Goal: Task Accomplishment & Management: Use online tool/utility

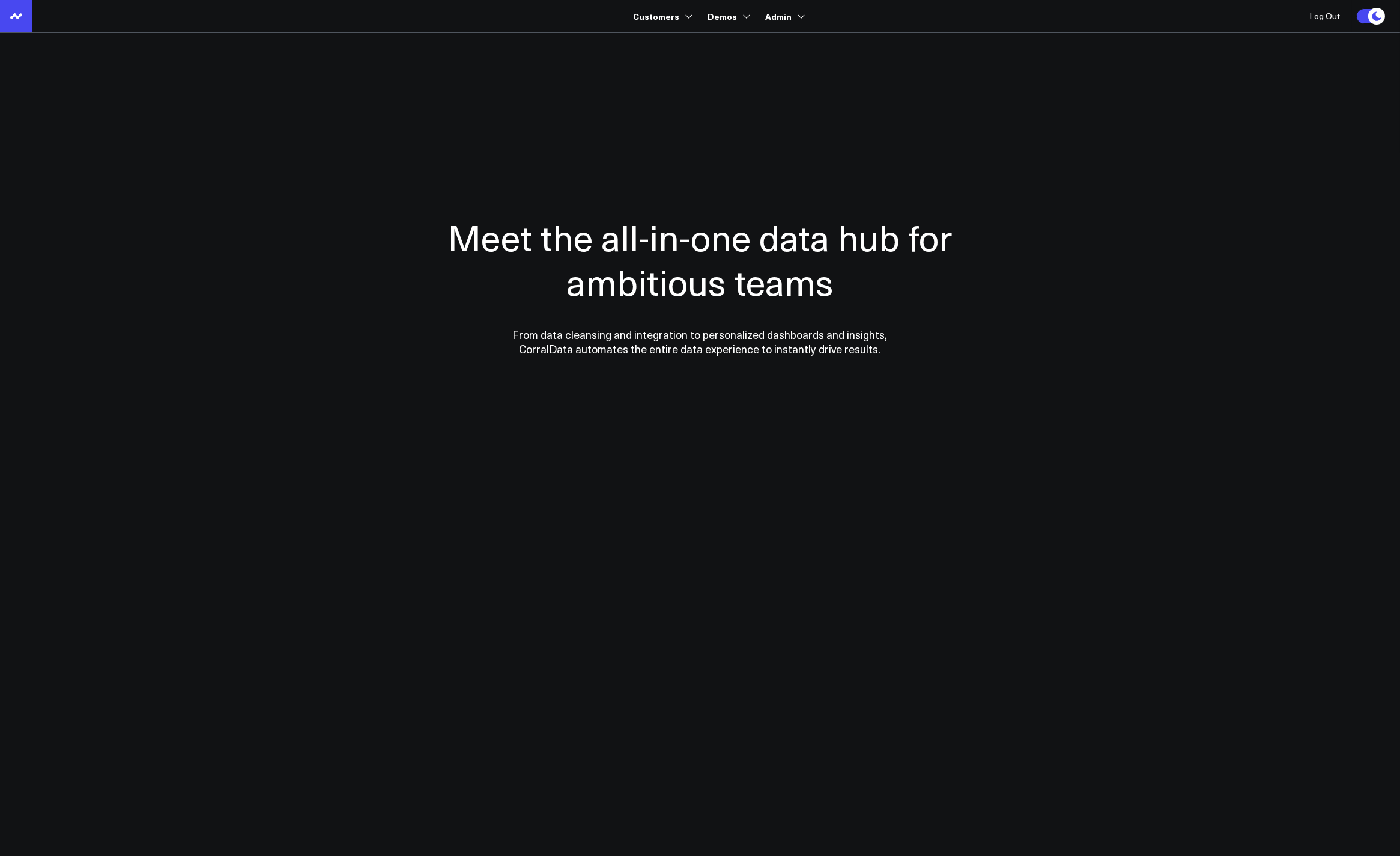
click at [743, 122] on link "Retail Demo" at bounding box center [774, 120] width 143 height 25
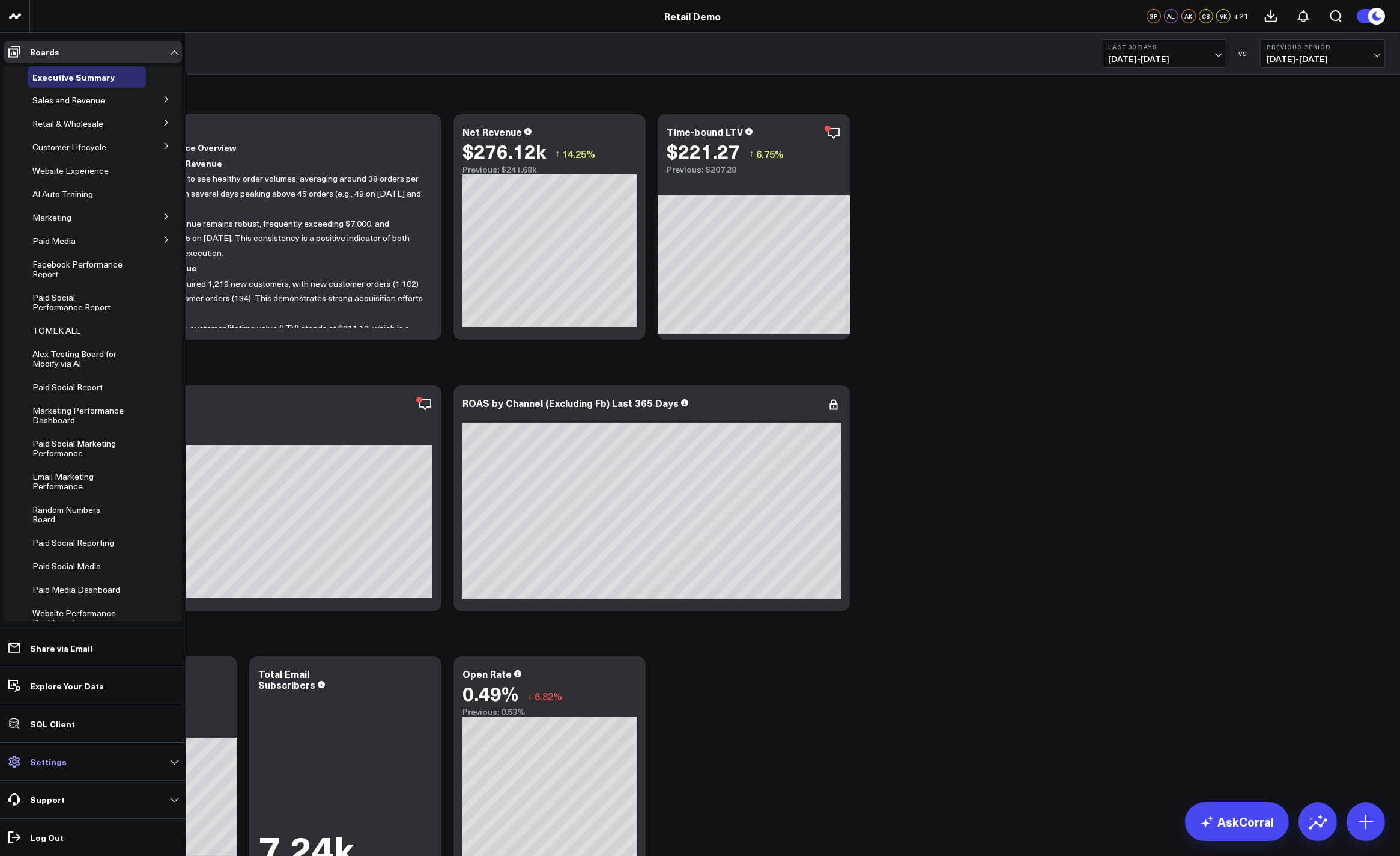
click at [33, 767] on link "Settings" at bounding box center [93, 761] width 178 height 22
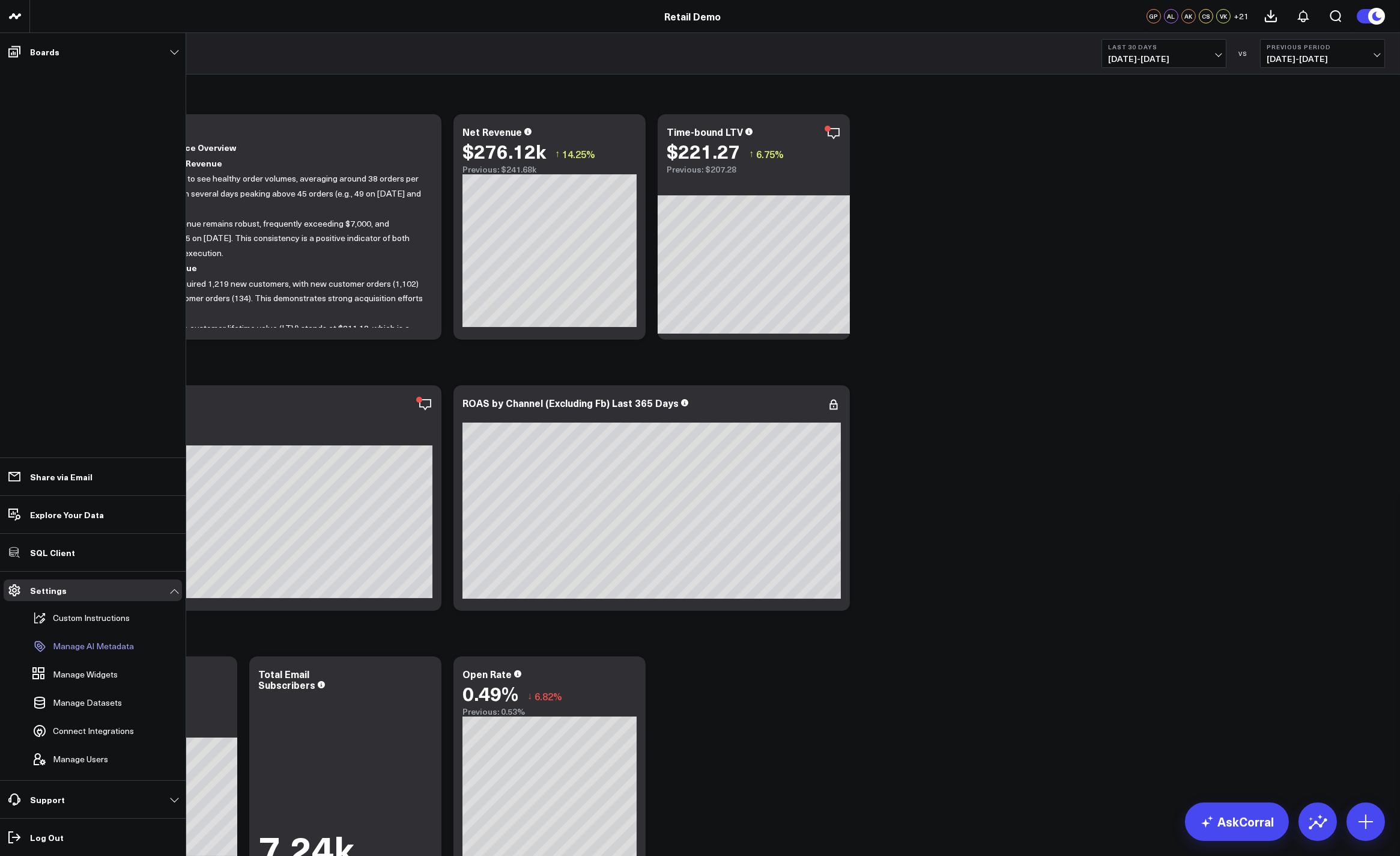
click at [86, 644] on p "Manage AI Metadata" at bounding box center [93, 646] width 81 height 10
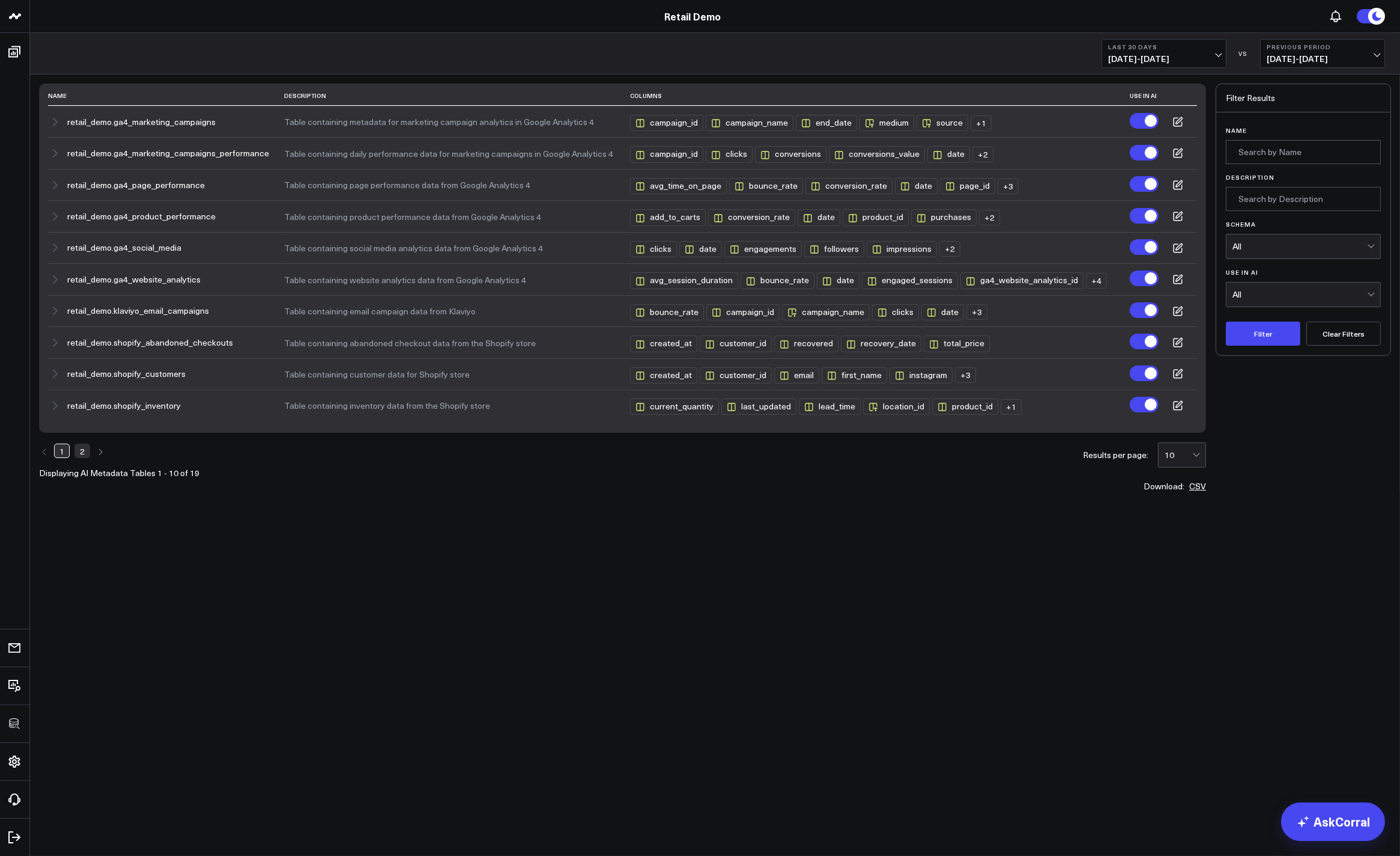
click at [82, 454] on link "2" at bounding box center [82, 451] width 15 height 14
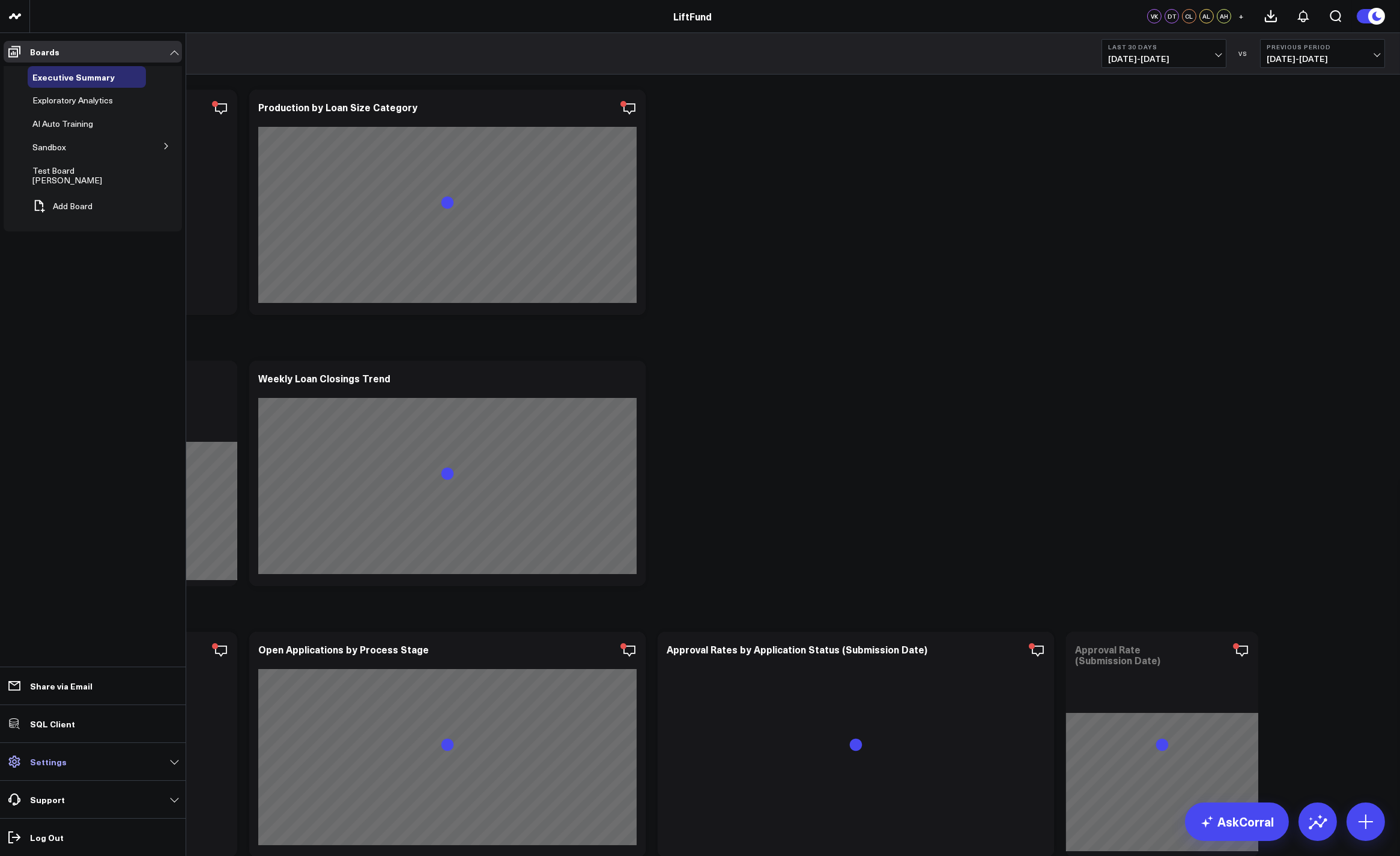
click at [24, 767] on span at bounding box center [15, 761] width 22 height 22
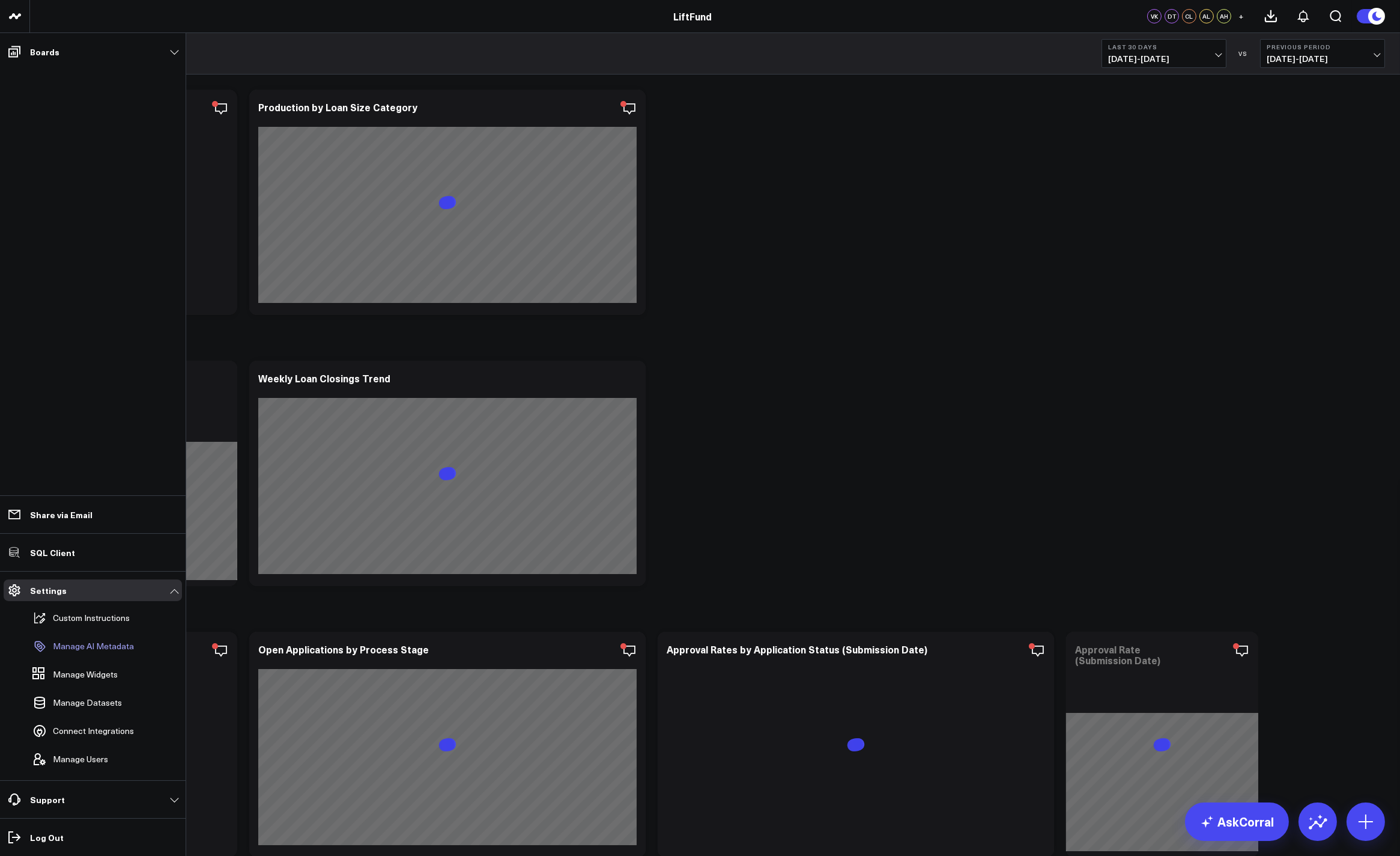
click at [97, 648] on p "Manage AI Metadata" at bounding box center [93, 646] width 81 height 10
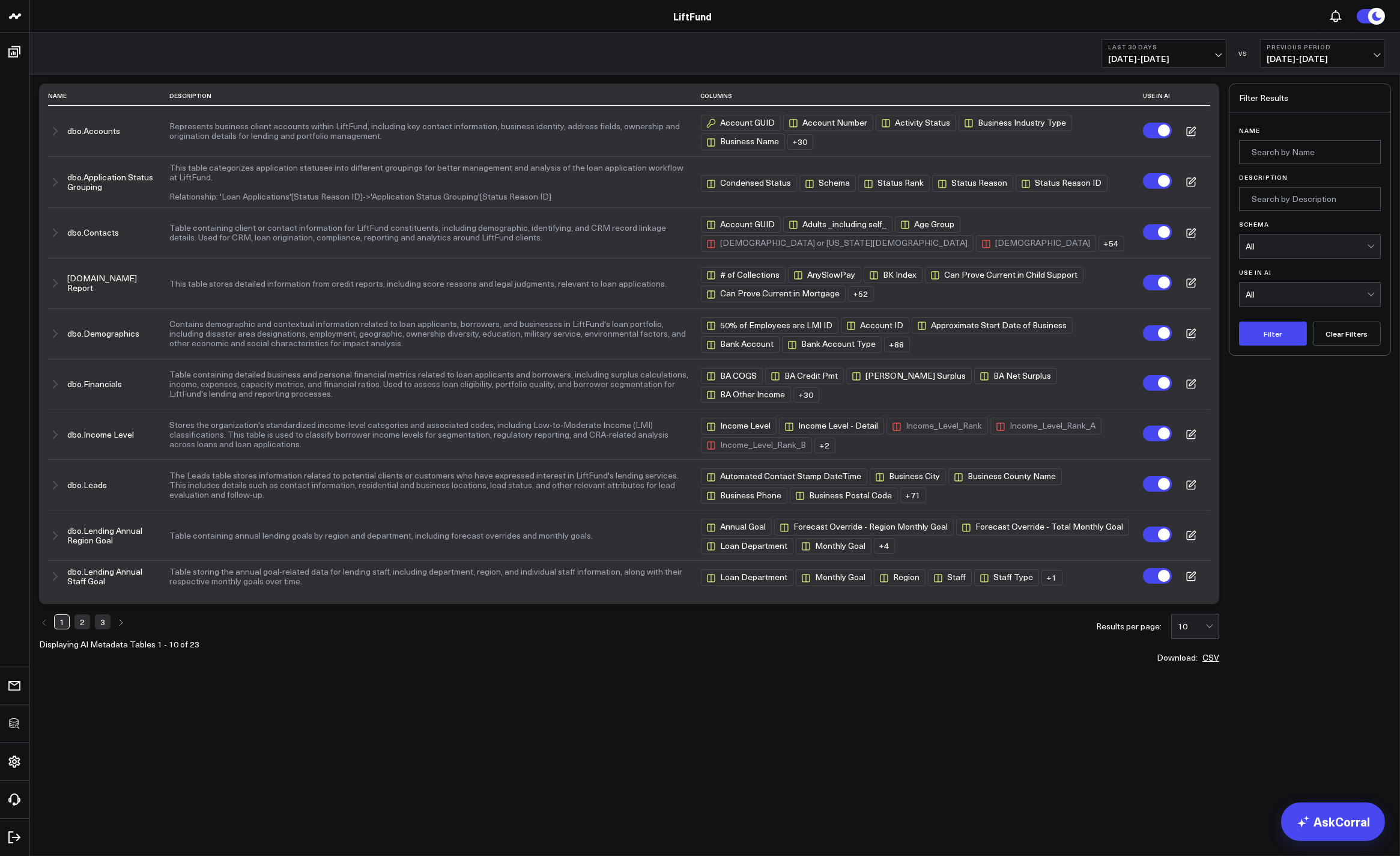
click at [78, 628] on link "2" at bounding box center [82, 621] width 15 height 14
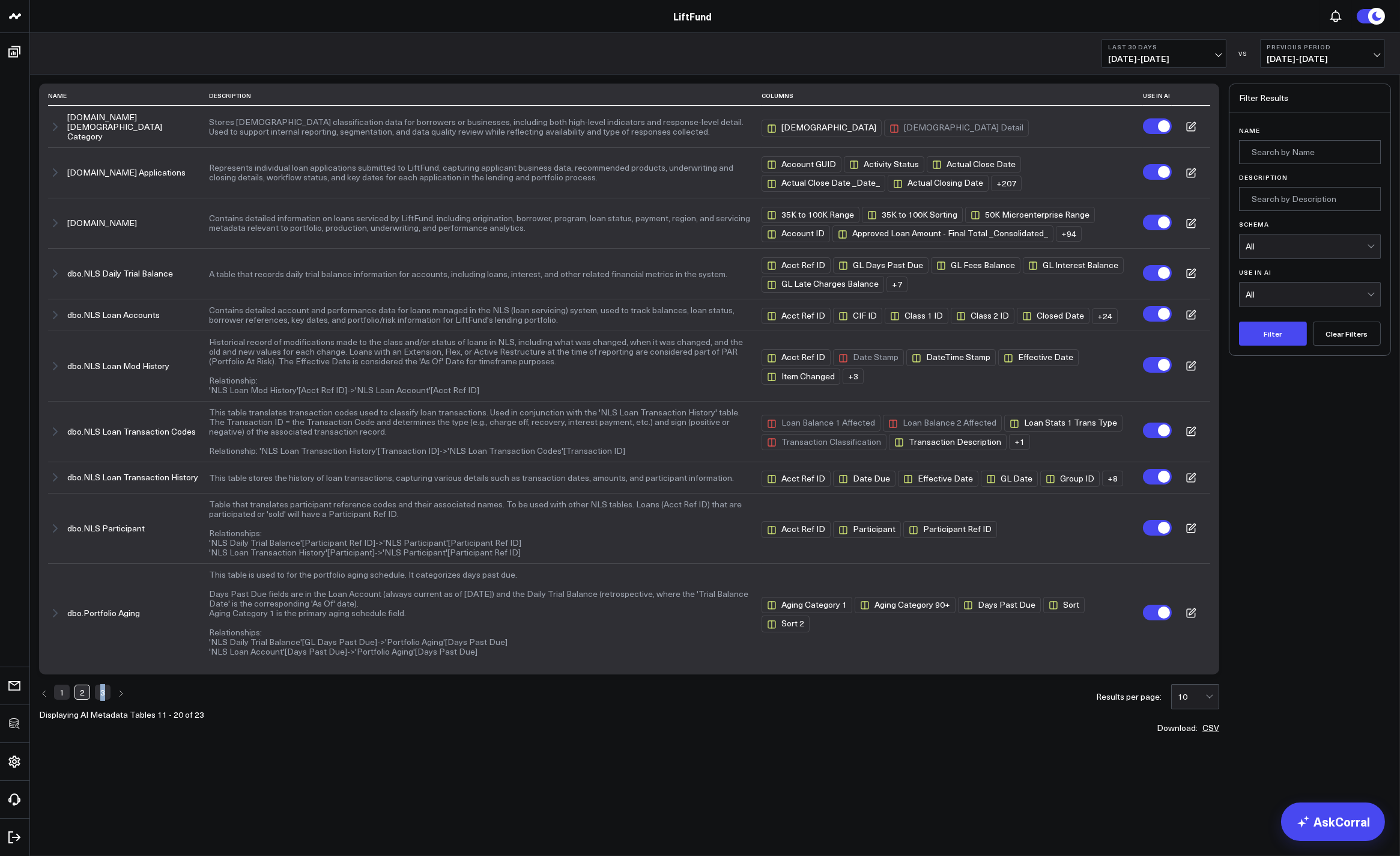
click at [100, 688] on link "3" at bounding box center [103, 691] width 15 height 14
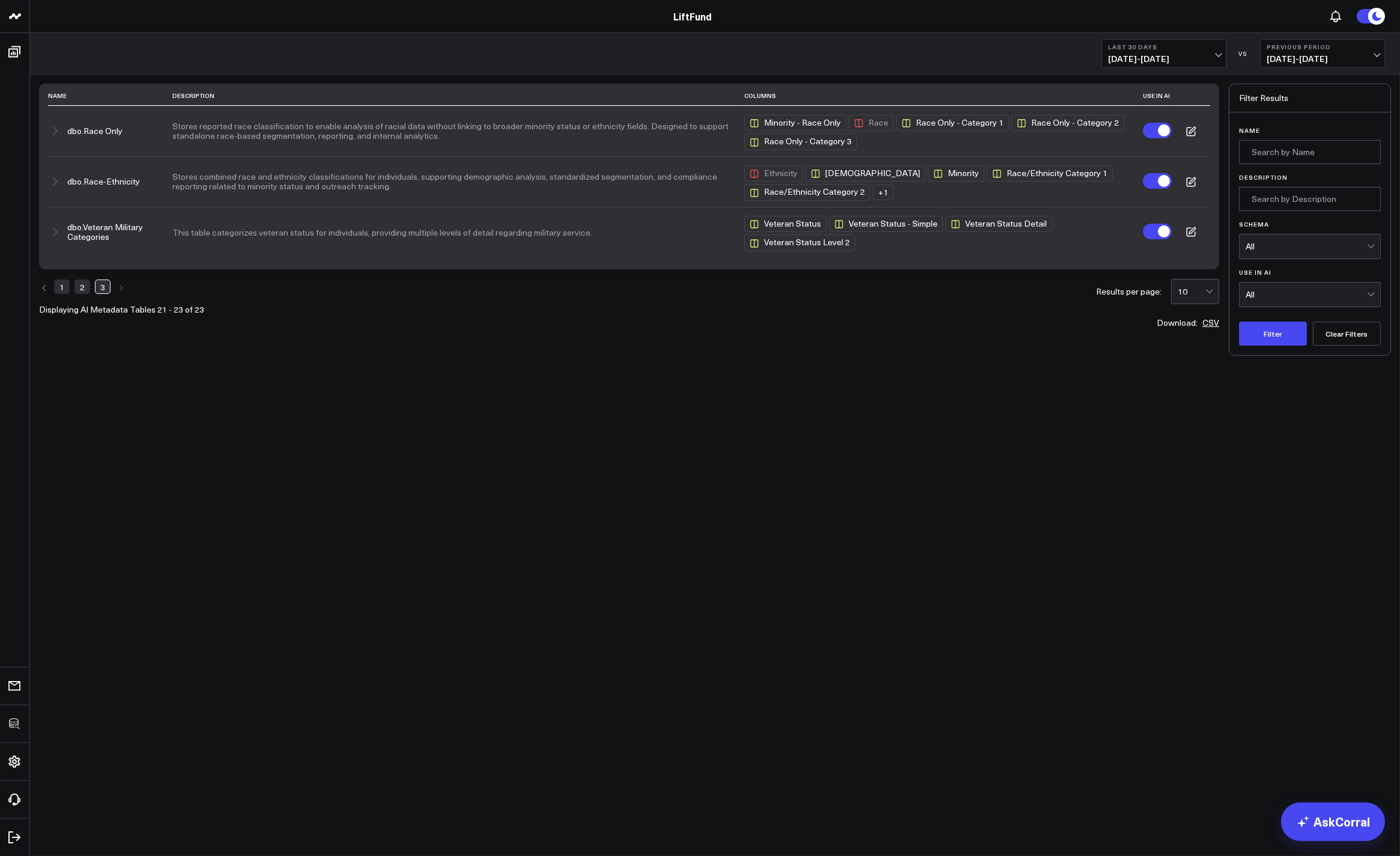
click at [99, 455] on body "3725 Test 829 Studios Accenture Acme Industrial Activant Capital Agriculture & …" at bounding box center [700, 428] width 1400 height 856
click at [59, 293] on link "1" at bounding box center [62, 286] width 15 height 14
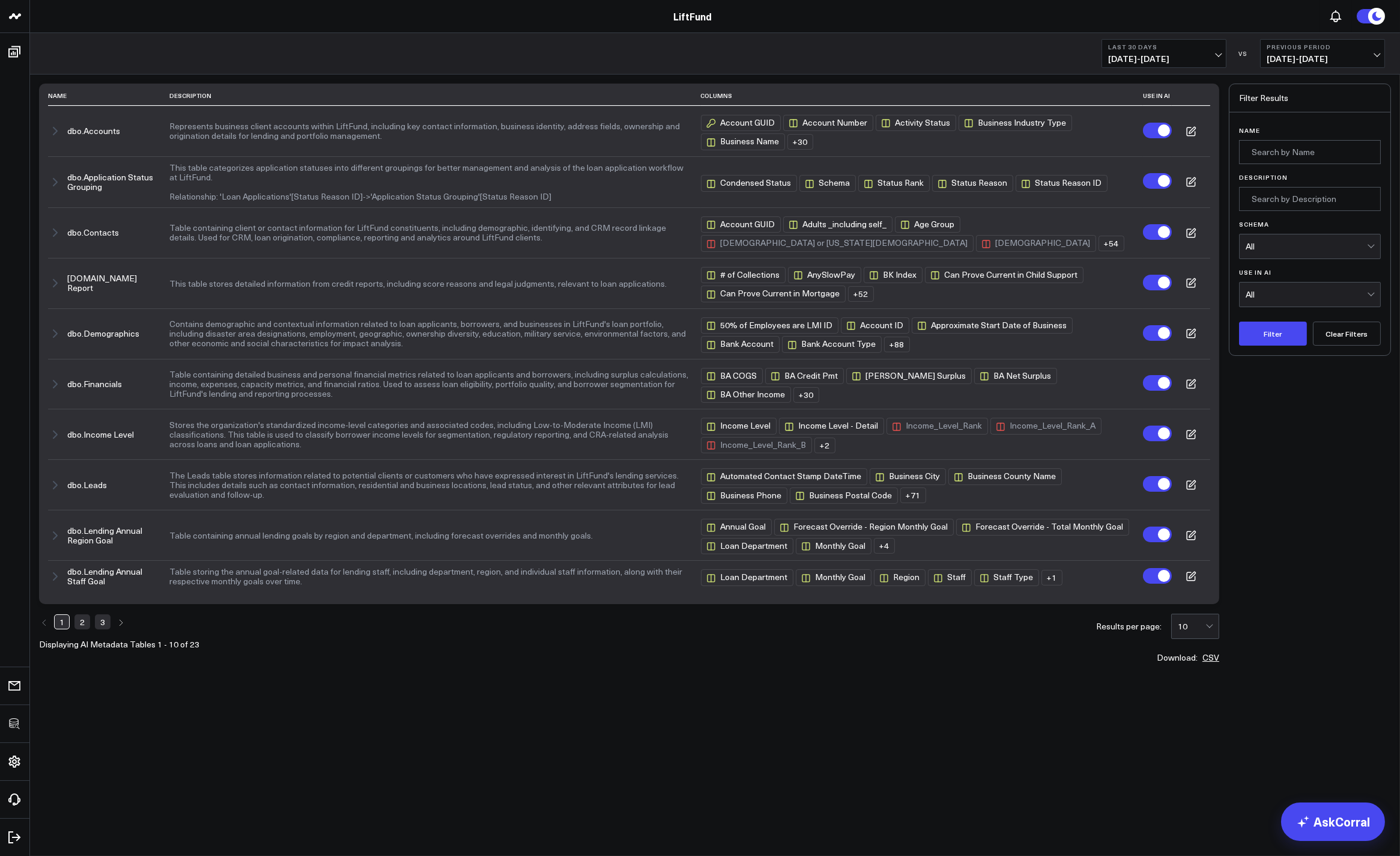
click at [80, 623] on link "2" at bounding box center [82, 621] width 15 height 14
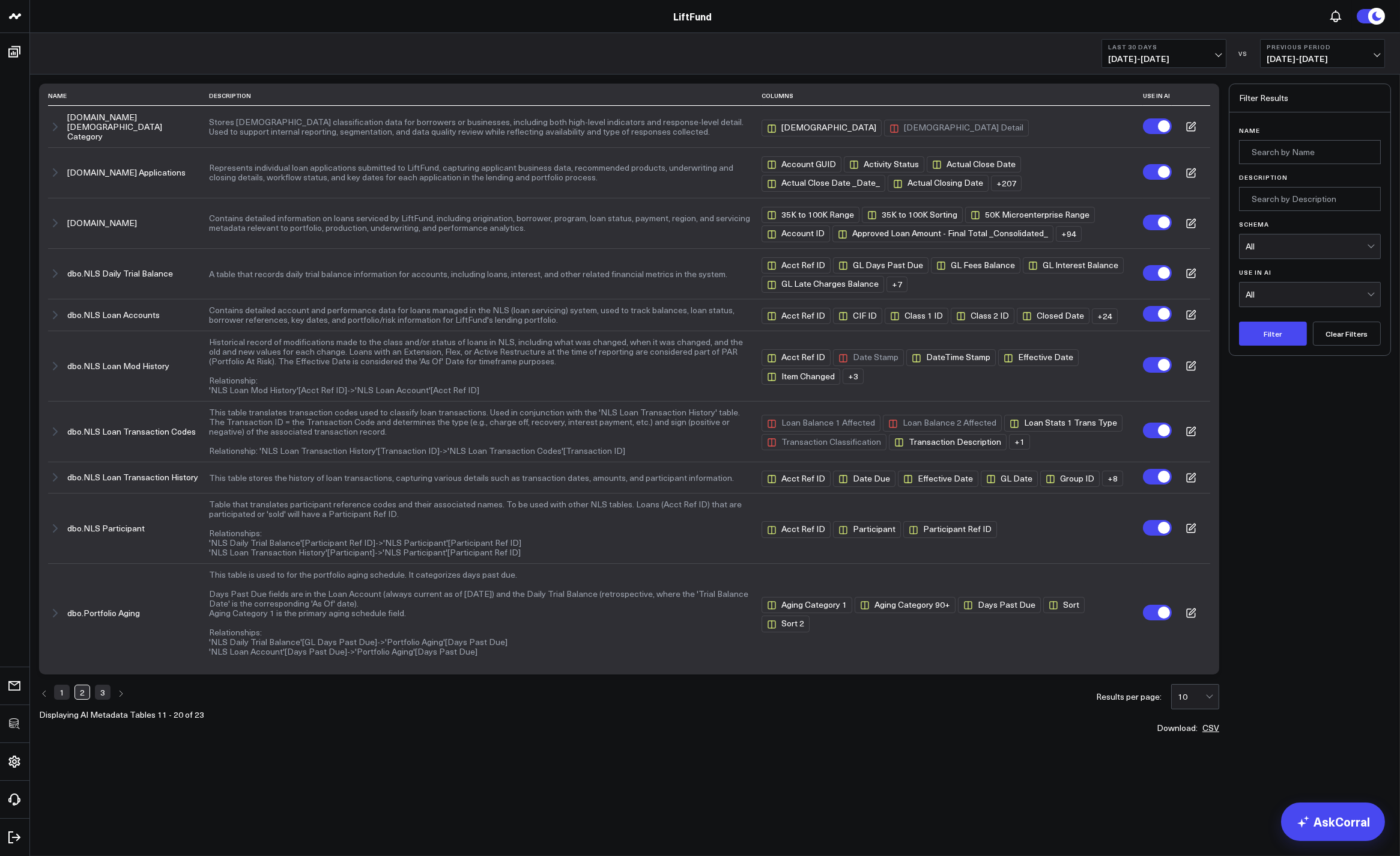
click at [109, 685] on link "3" at bounding box center [103, 691] width 15 height 14
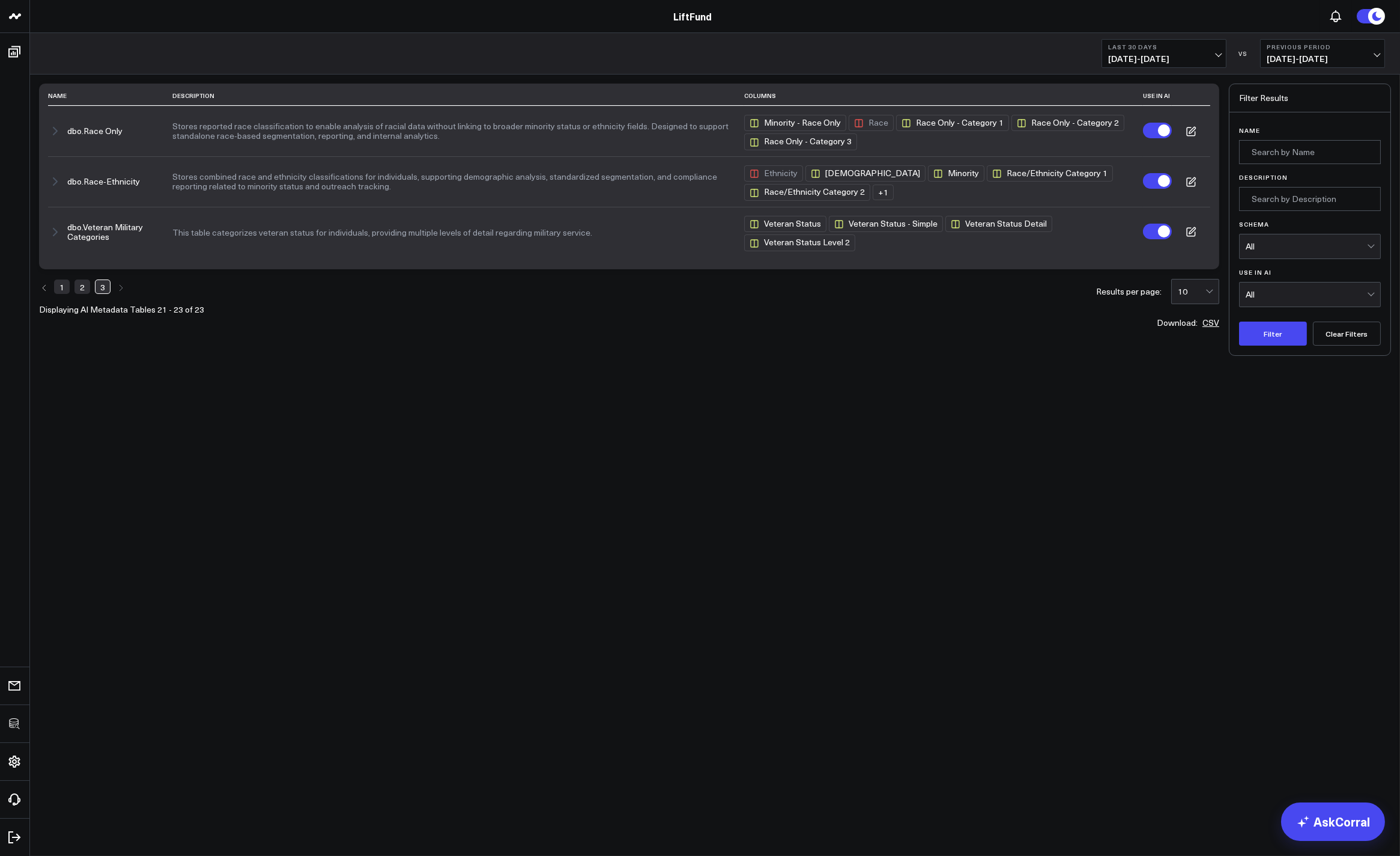
click at [61, 290] on link "1" at bounding box center [62, 286] width 15 height 14
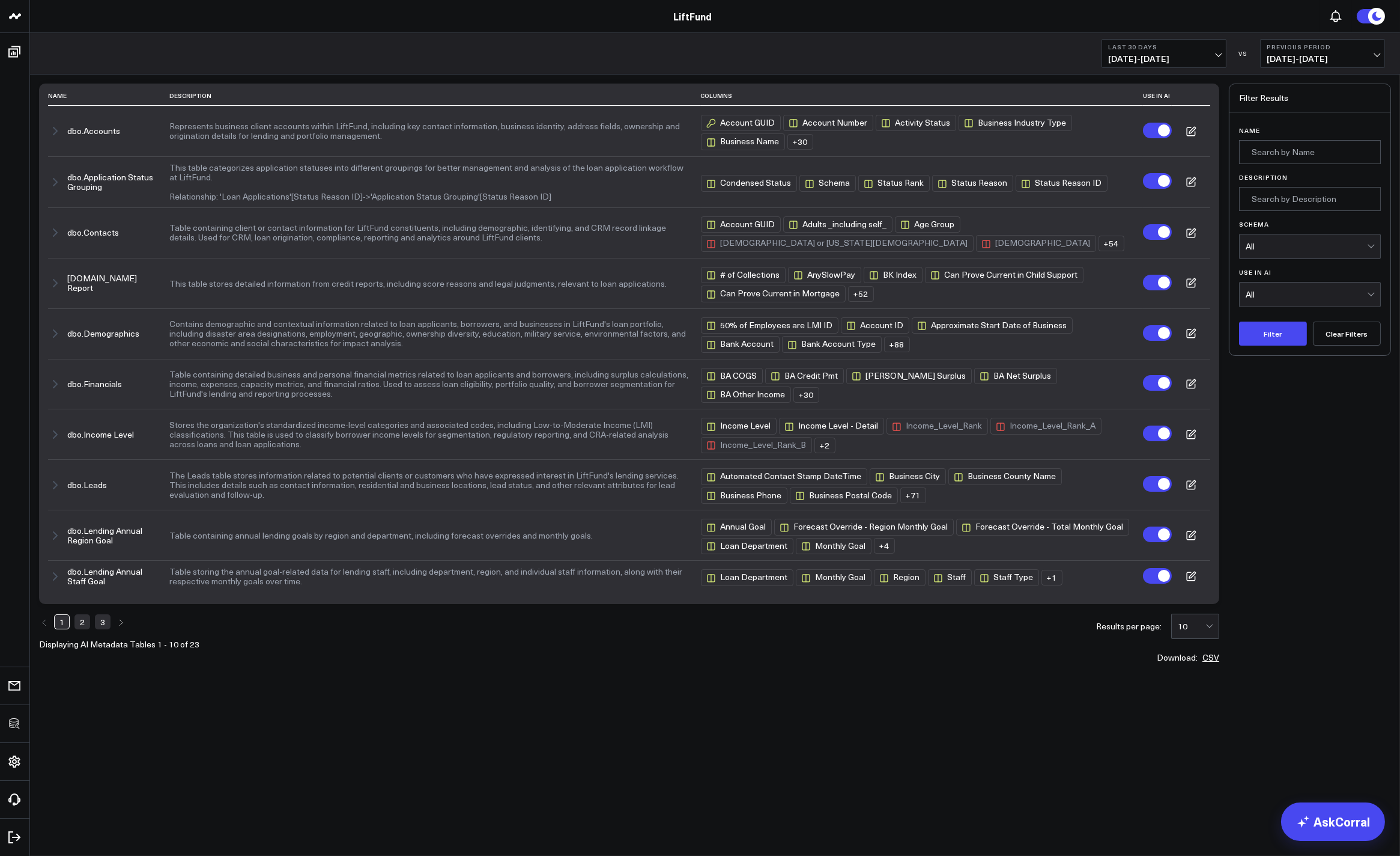
click at [1341, 541] on div "Filter Results Name Description Schema All Use in AI All Filter Clear Filters" at bounding box center [1310, 373] width 162 height 578
click at [72, 129] on button "dbo.Accounts" at bounding box center [94, 131] width 53 height 10
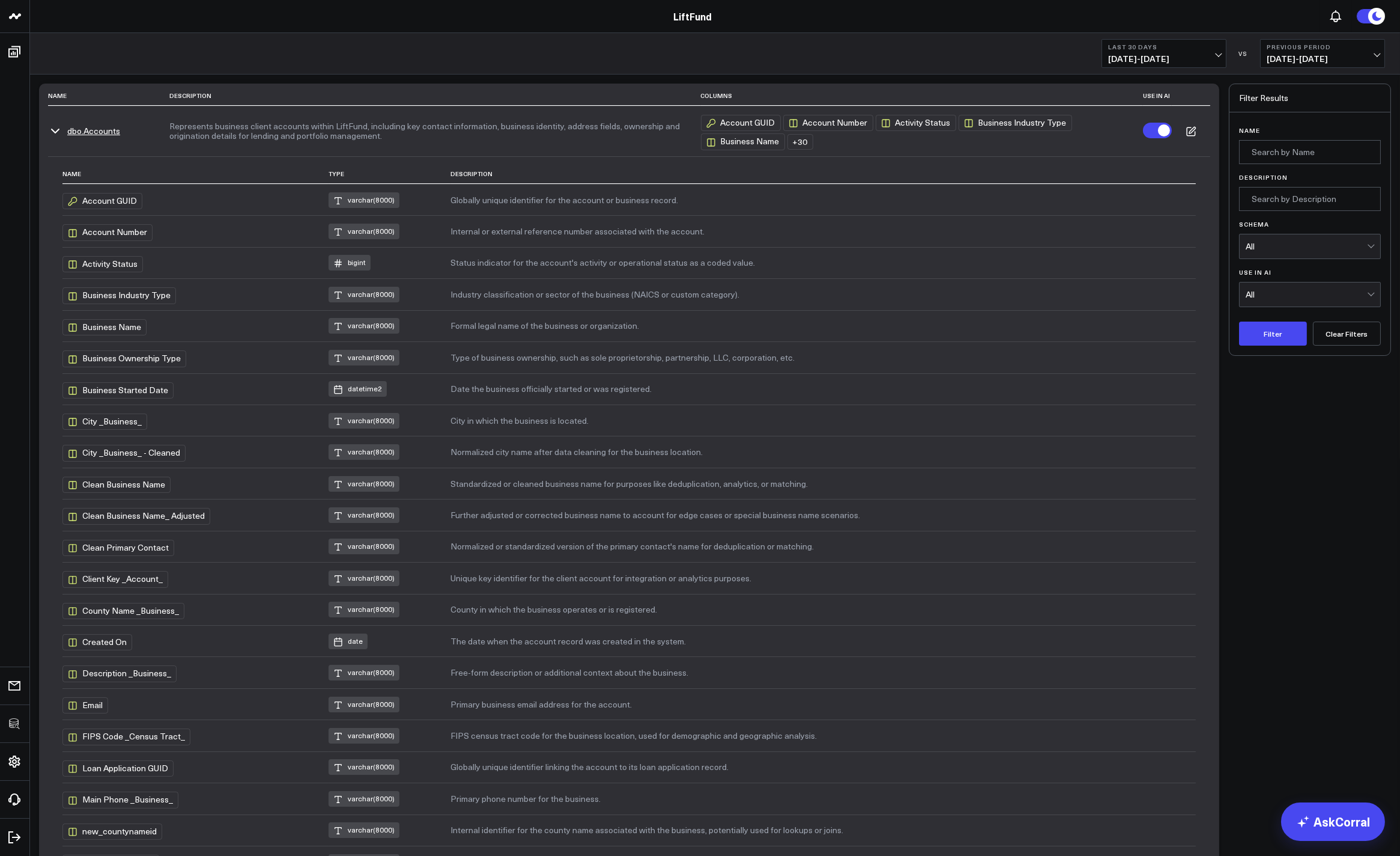
click at [82, 127] on button "dbo.Accounts" at bounding box center [94, 131] width 53 height 10
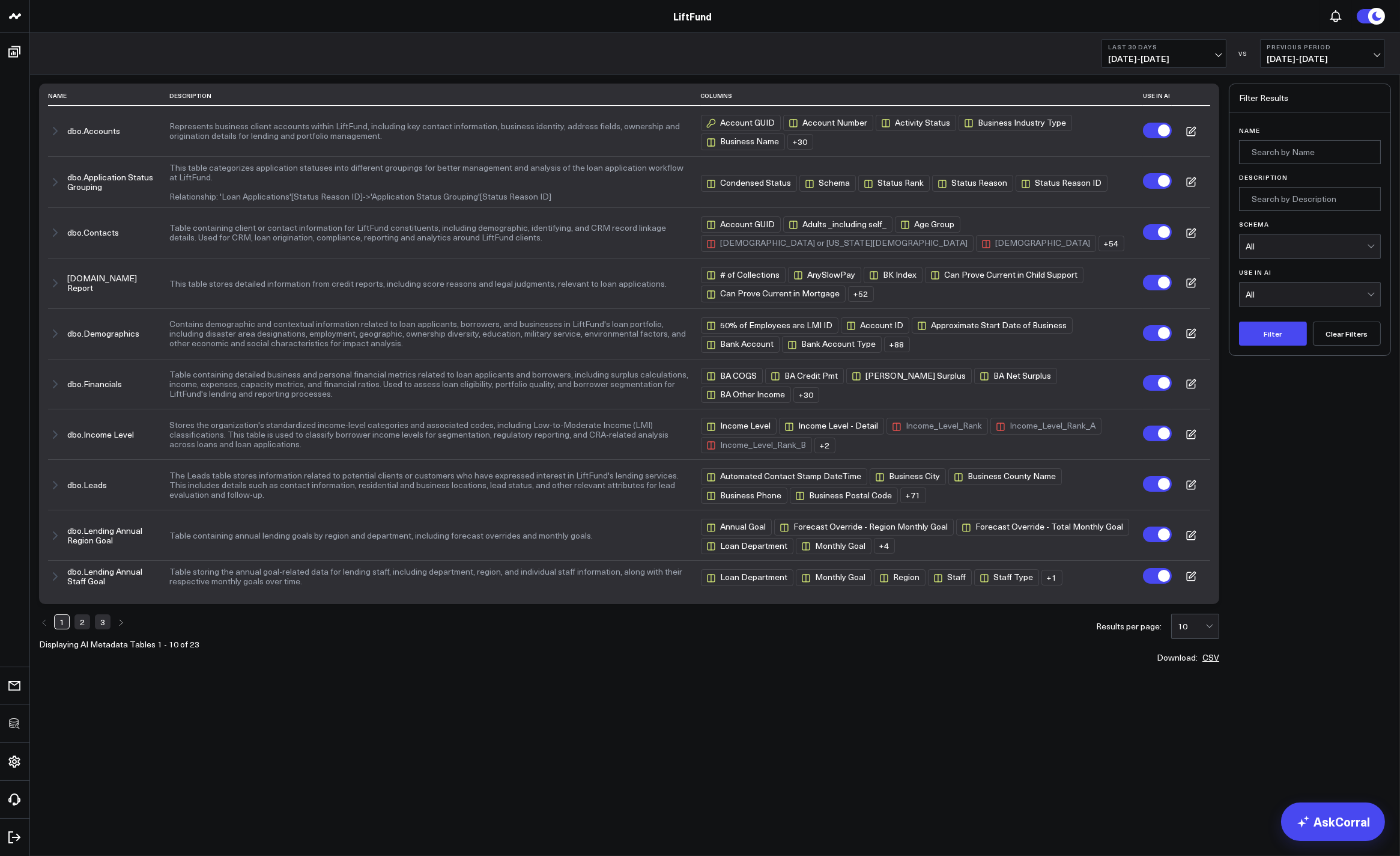
click at [81, 629] on link "2" at bounding box center [82, 621] width 15 height 14
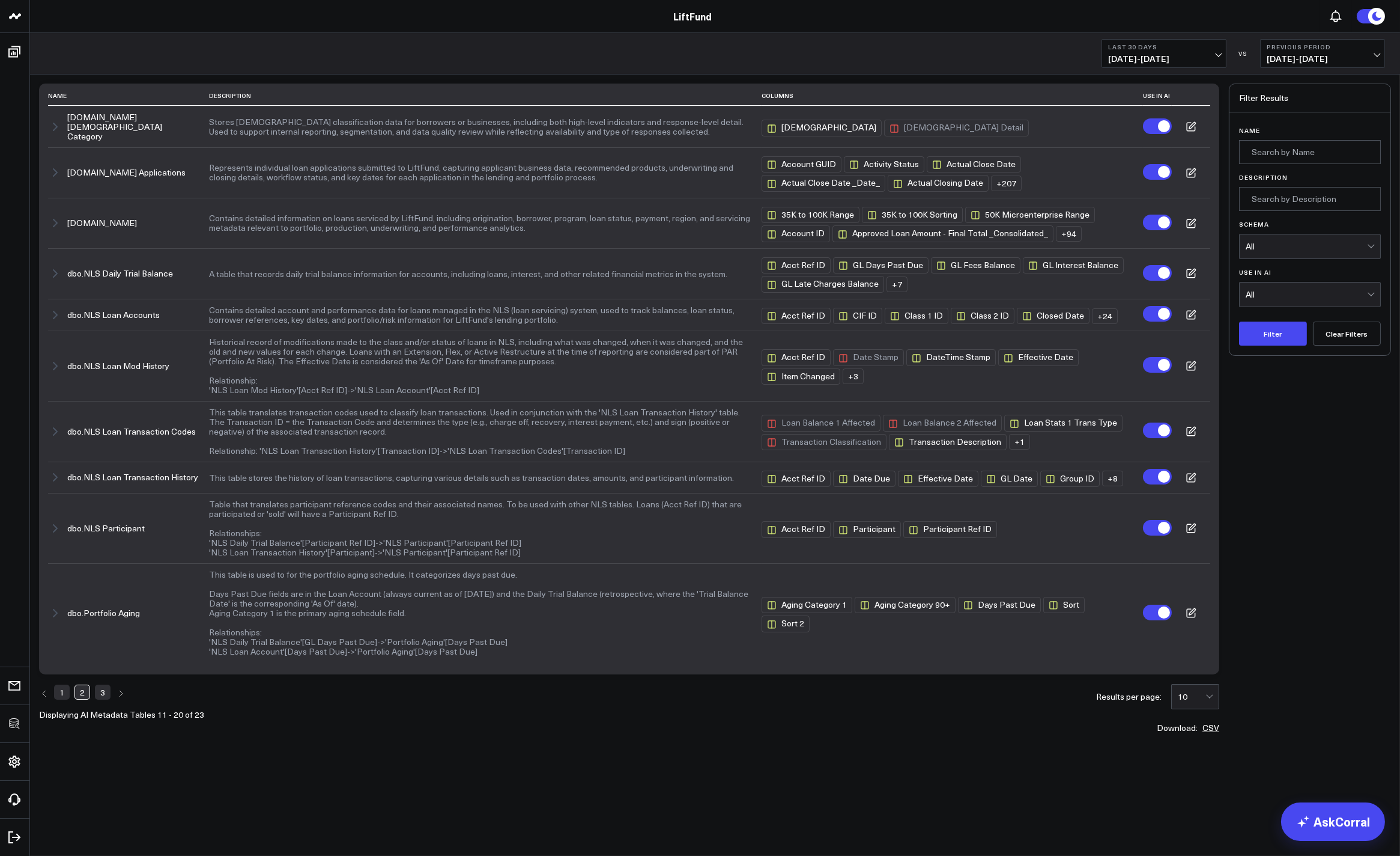
click at [1260, 600] on div "Filter Results Name Description Schema All Use in AI All Filter Clear Filters" at bounding box center [1310, 407] width 162 height 648
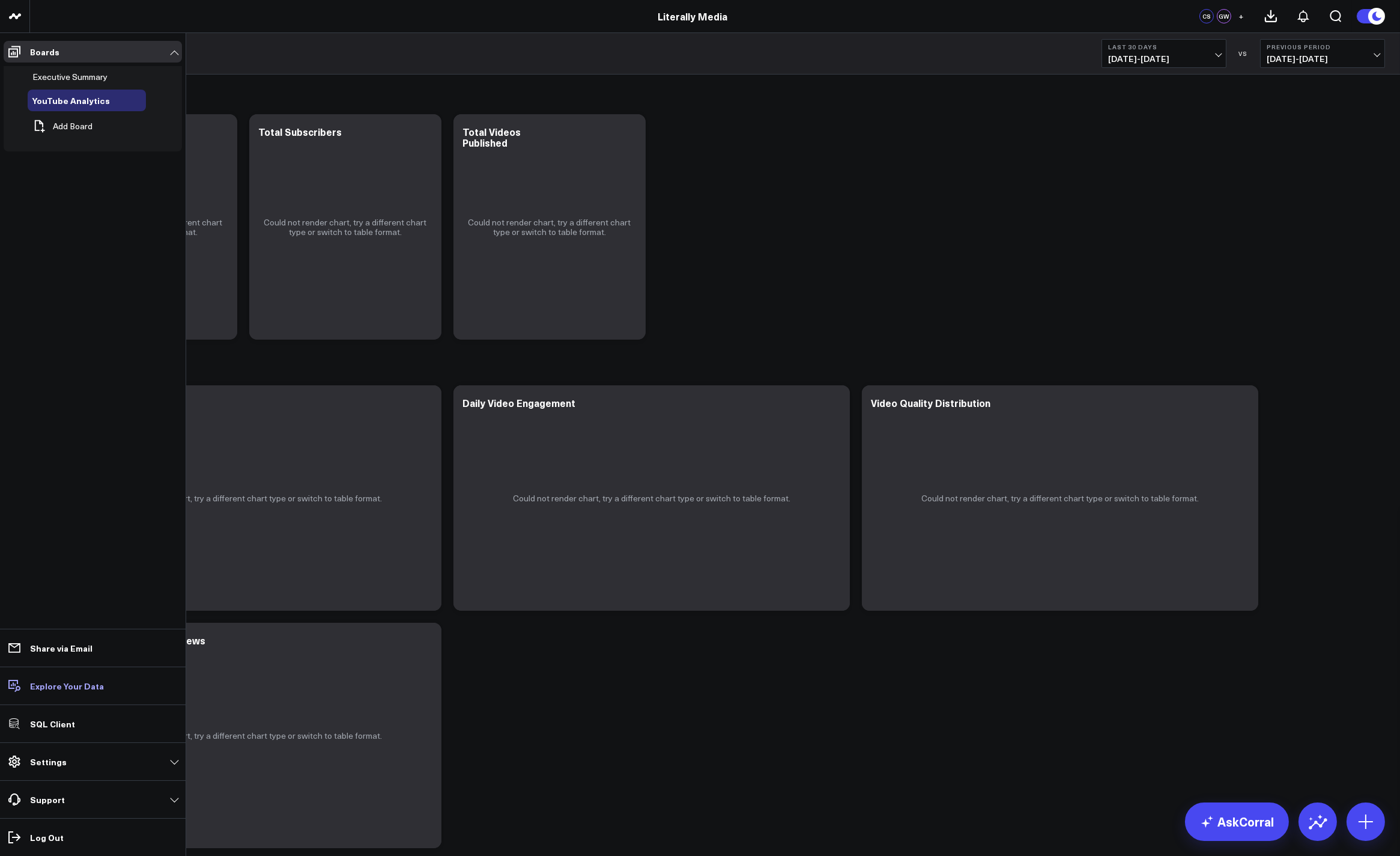
click at [82, 681] on p "Explore Your Data" at bounding box center [67, 685] width 74 height 10
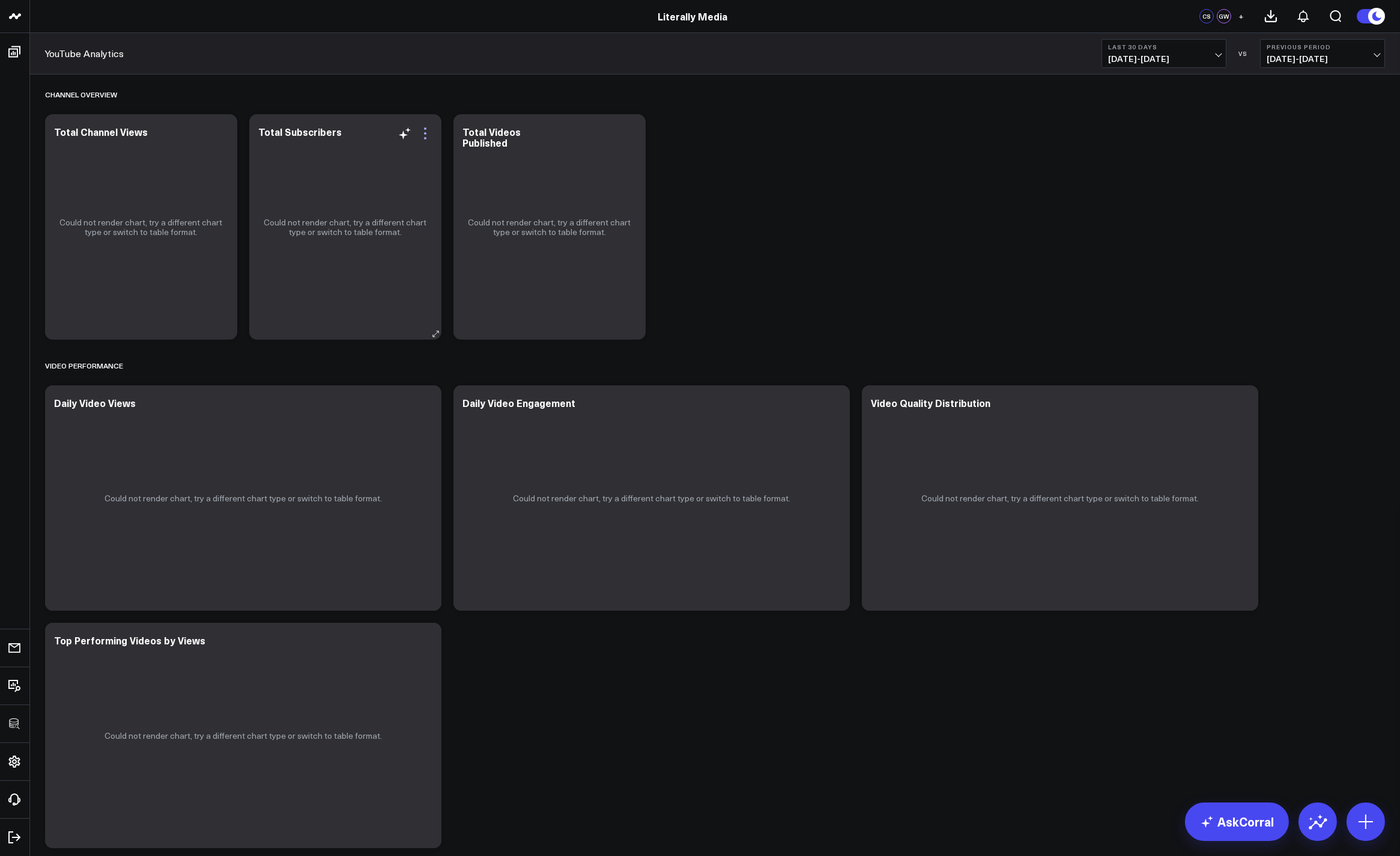
click at [423, 140] on icon at bounding box center [425, 133] width 14 height 14
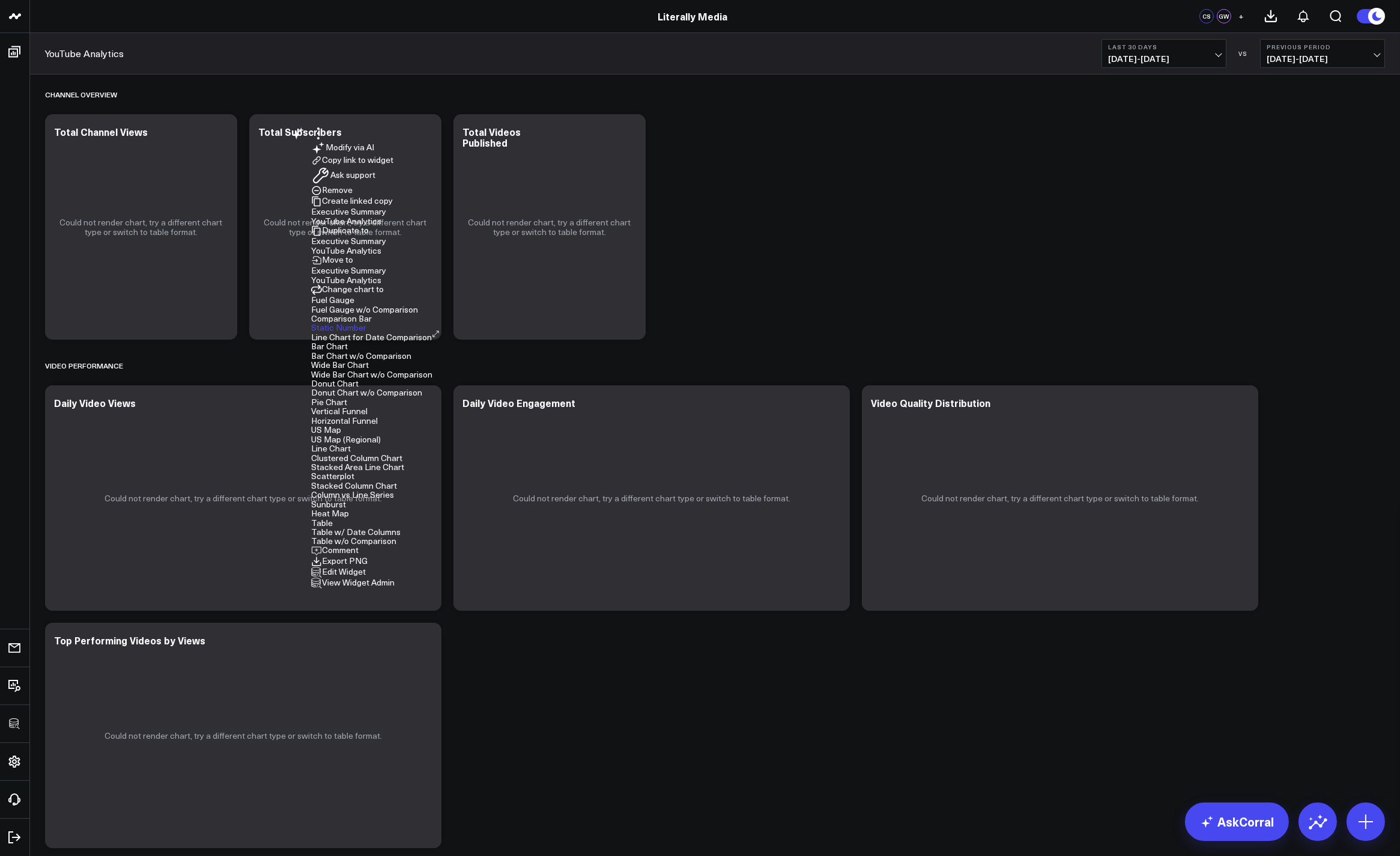
click at [366, 566] on button "Edit Widget" at bounding box center [338, 572] width 55 height 11
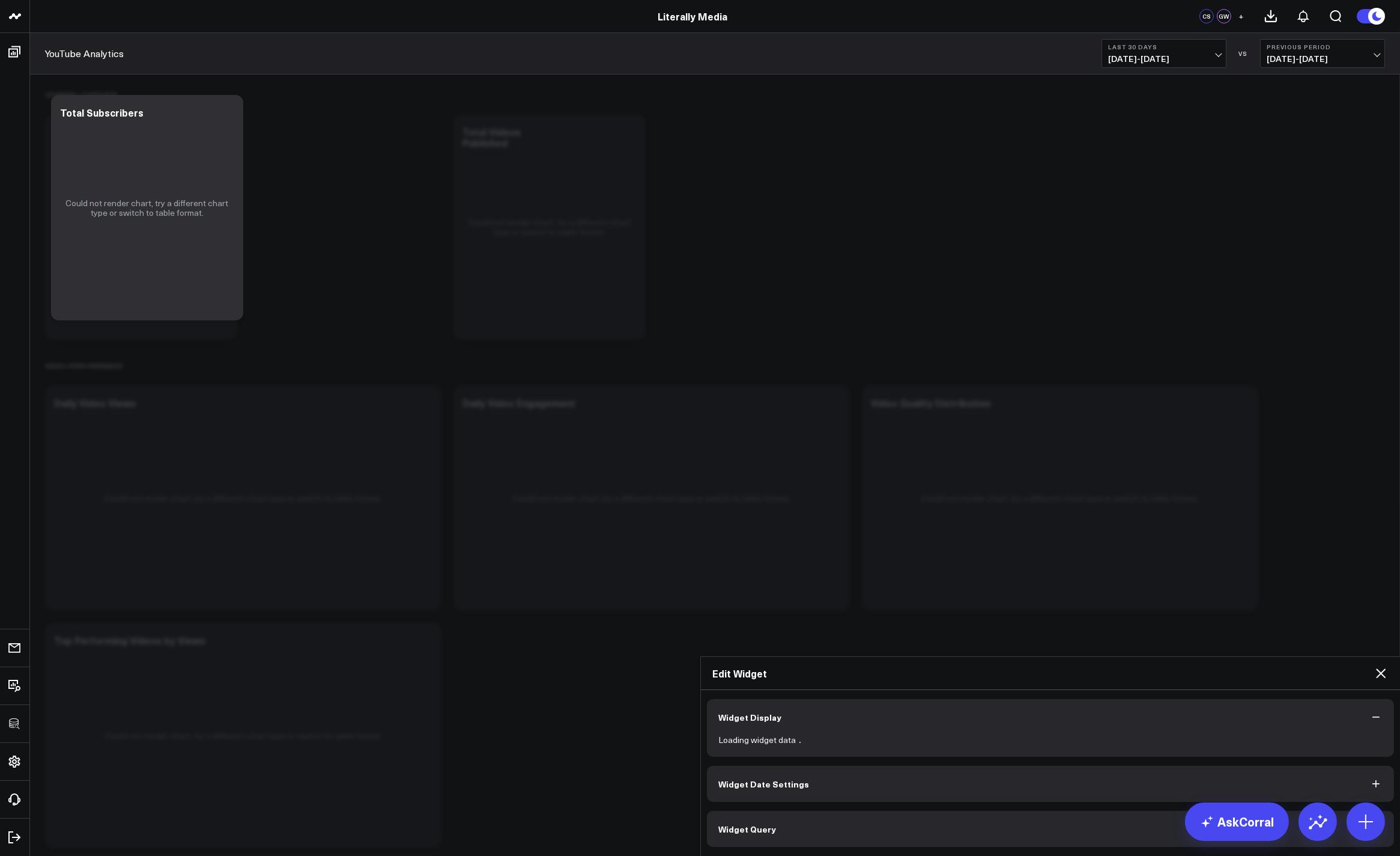
click at [775, 811] on button "Widget Query" at bounding box center [1051, 829] width 688 height 36
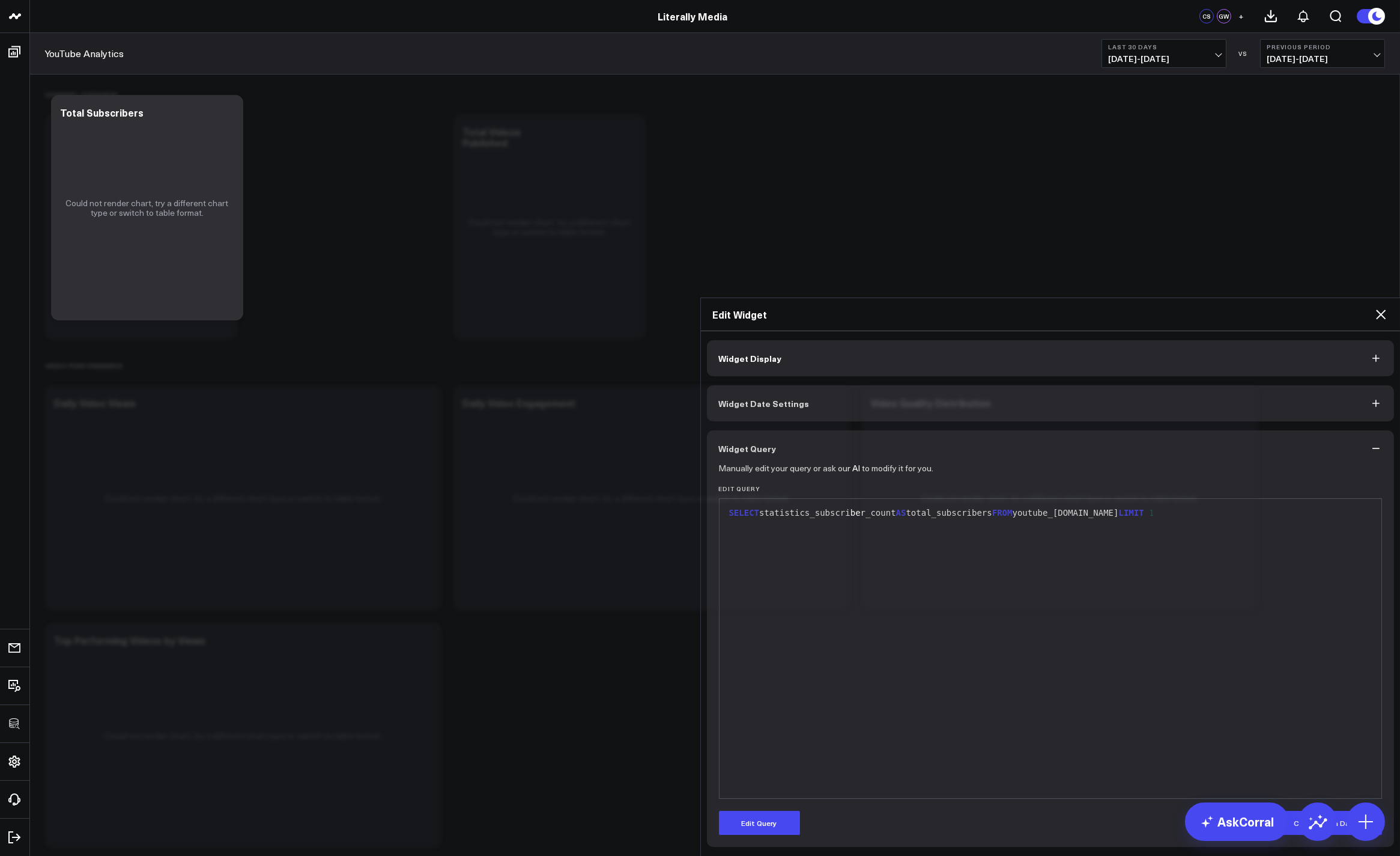
click at [1379, 307] on icon at bounding box center [1381, 314] width 14 height 14
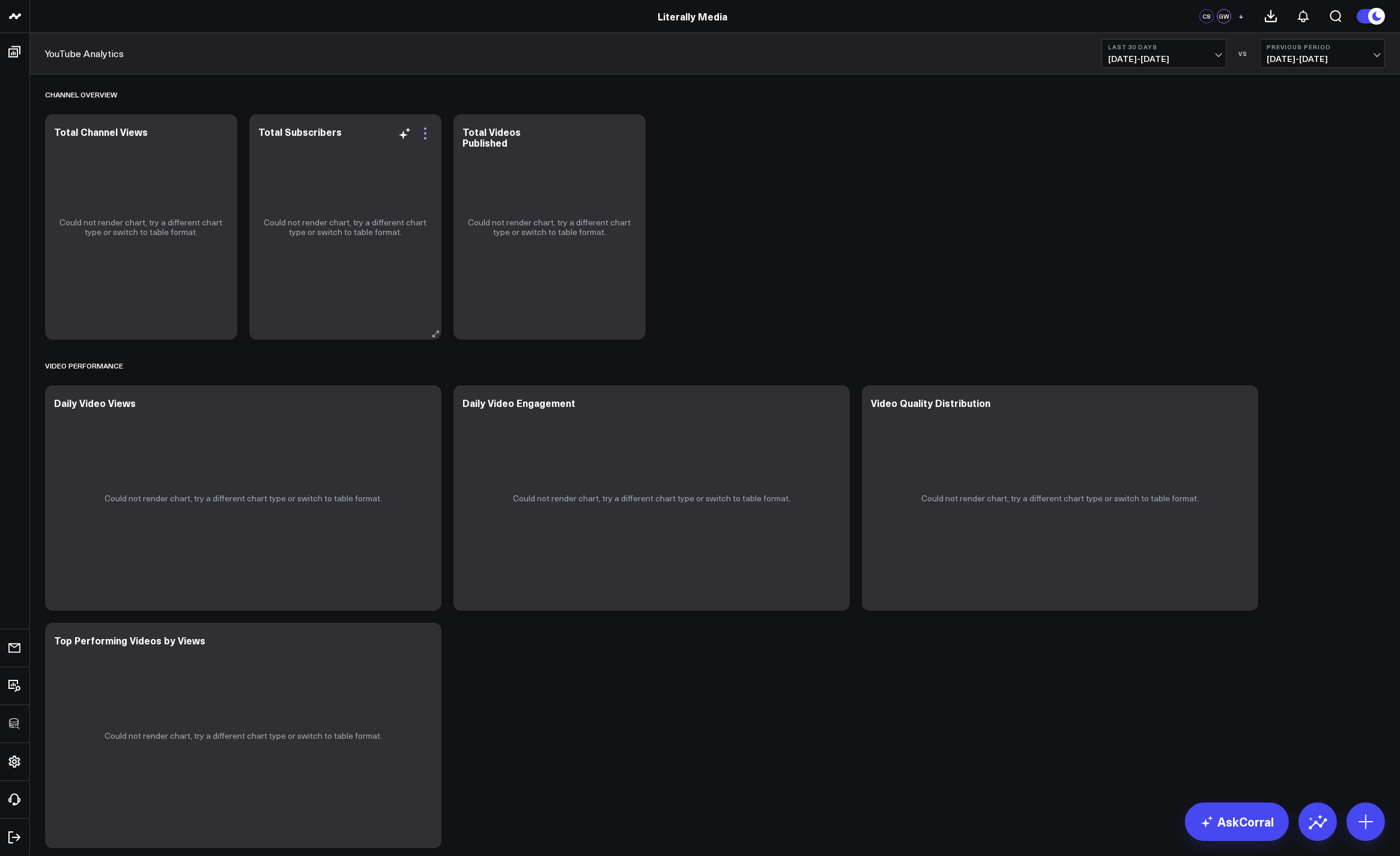
click at [427, 133] on icon at bounding box center [425, 133] width 14 height 14
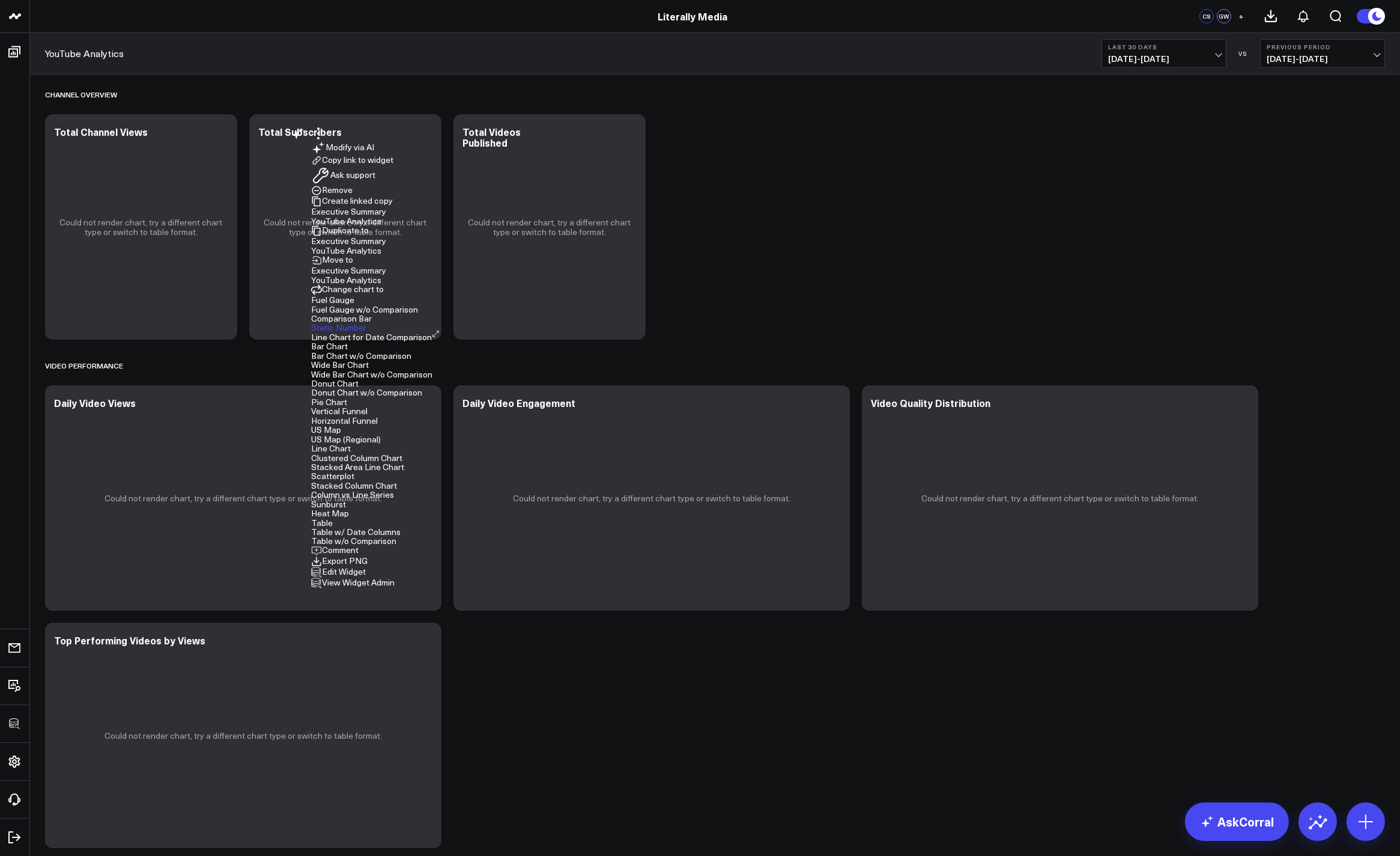
click at [349, 566] on button "Edit Widget" at bounding box center [338, 572] width 55 height 11
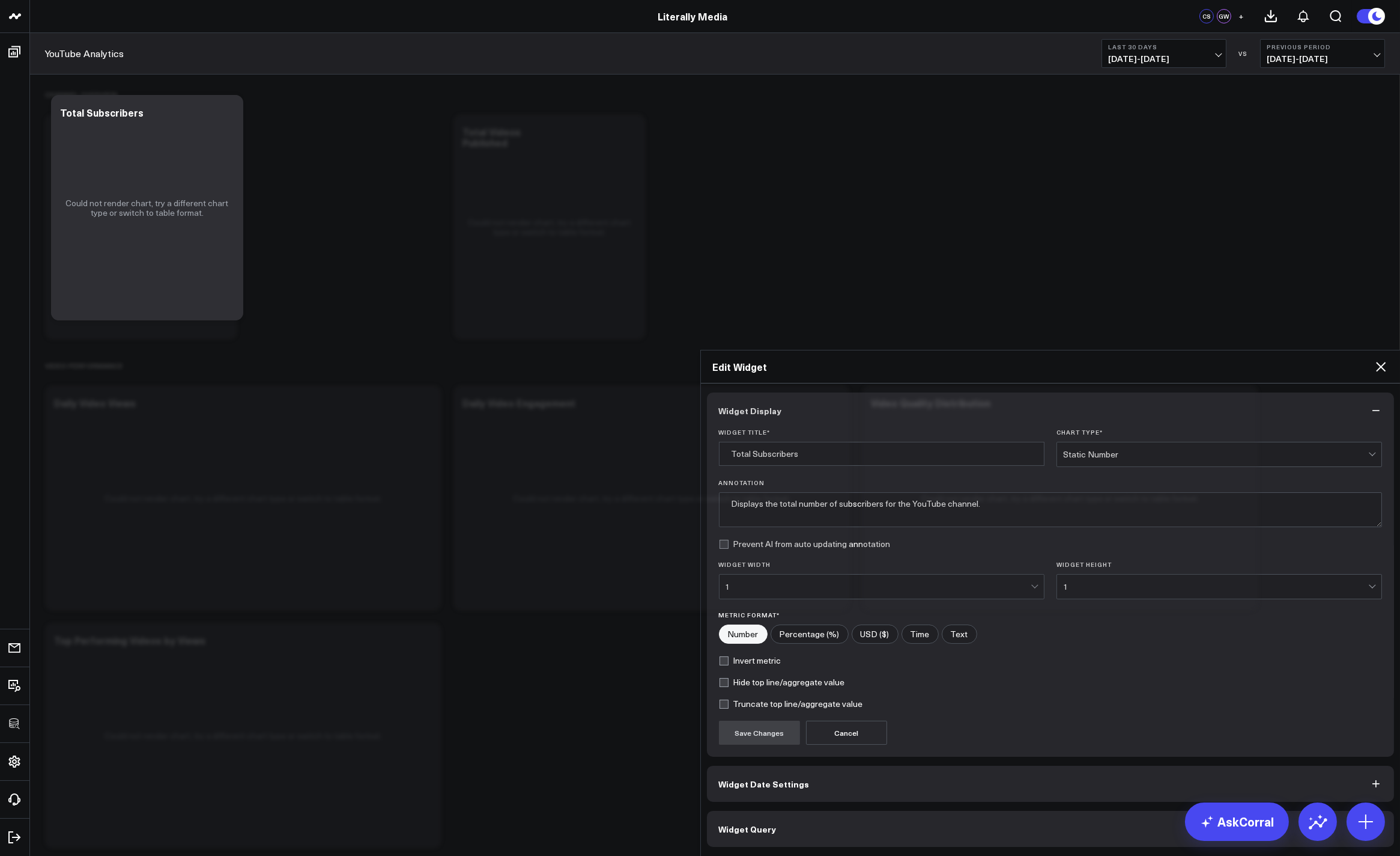
click at [734, 824] on span "Widget Query" at bounding box center [748, 828] width 58 height 10
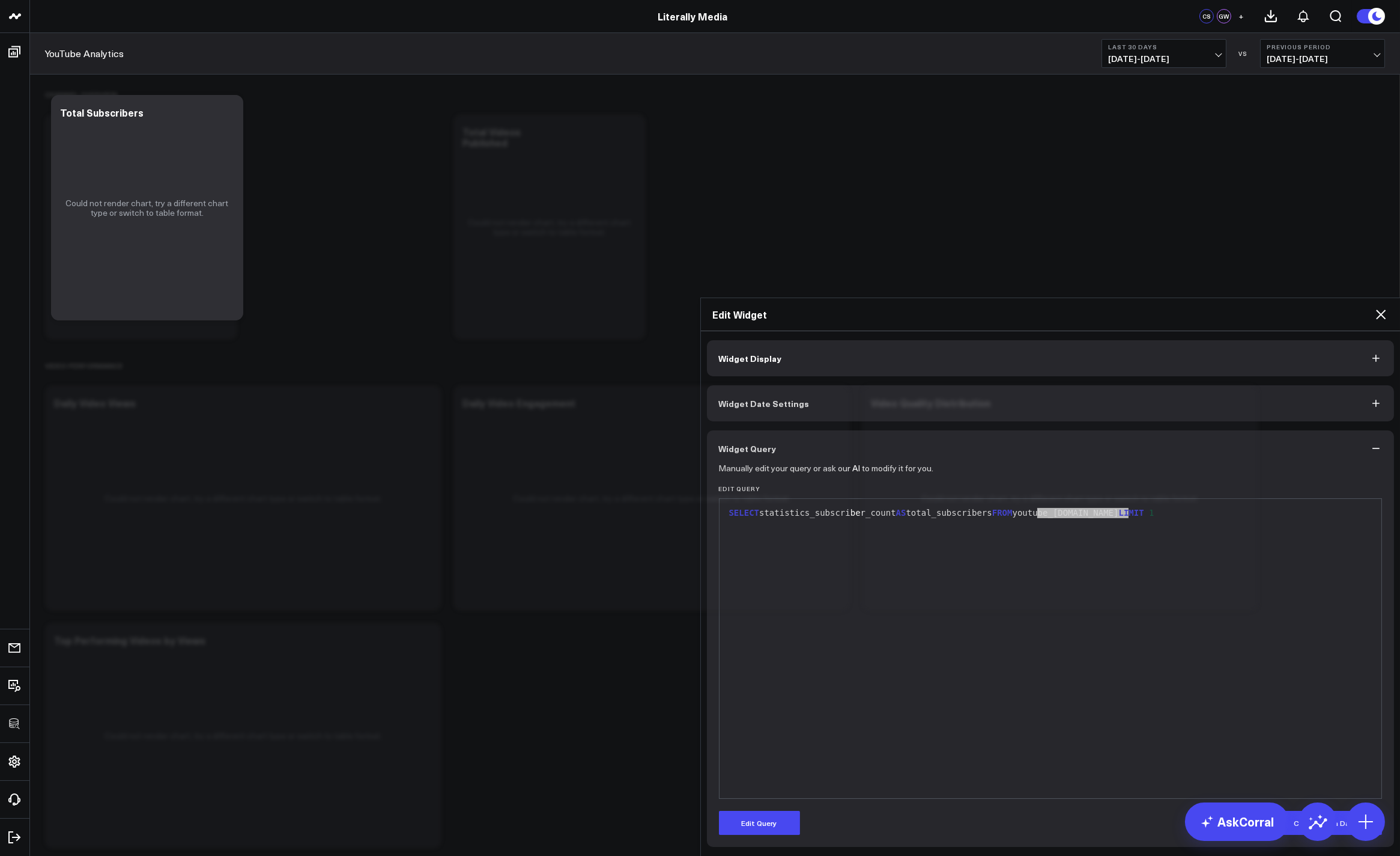
drag, startPoint x: 1033, startPoint y: 245, endPoint x: 1121, endPoint y: 249, distance: 88.1
click at [1121, 507] on div "SELECT statistics_subscriber_count AS total_subscribers FROM youtube_[DOMAIN_NA…" at bounding box center [1051, 513] width 650 height 12
copy div "youtube_analytics."
click at [1383, 310] on icon at bounding box center [1381, 314] width 10 height 10
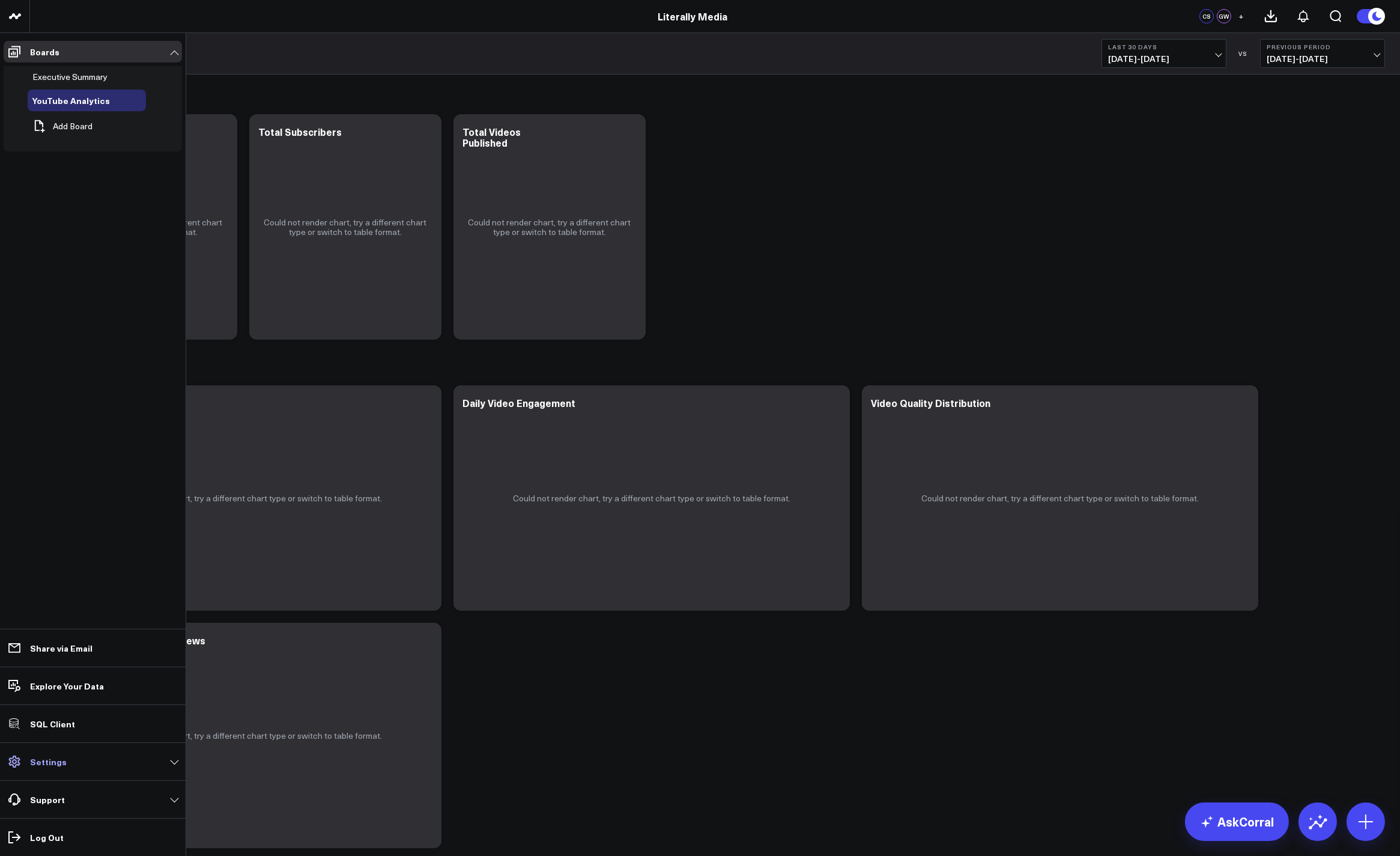
click at [51, 760] on p "Settings" at bounding box center [48, 761] width 37 height 10
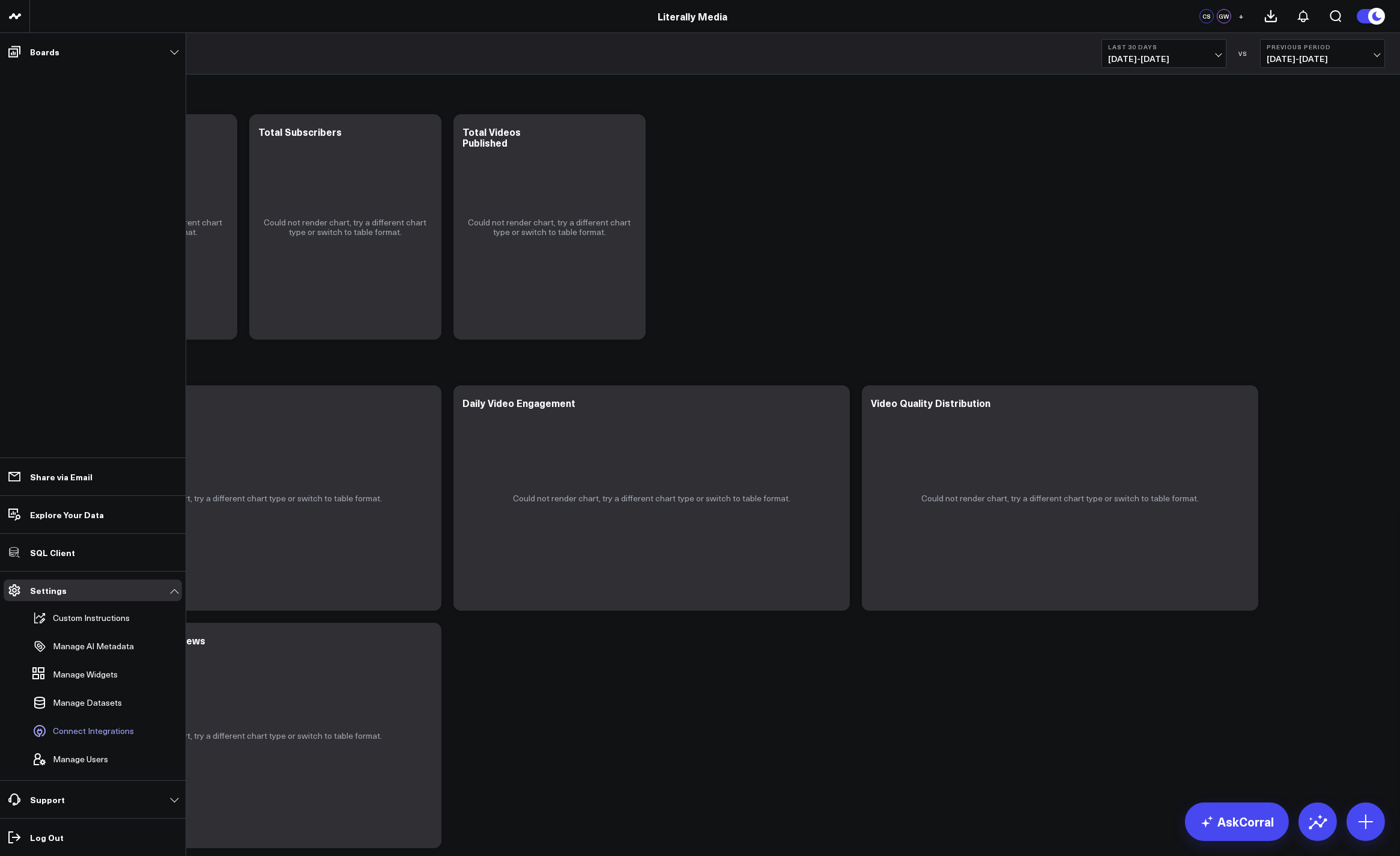
click at [98, 732] on span "Connect Integrations" at bounding box center [93, 730] width 81 height 10
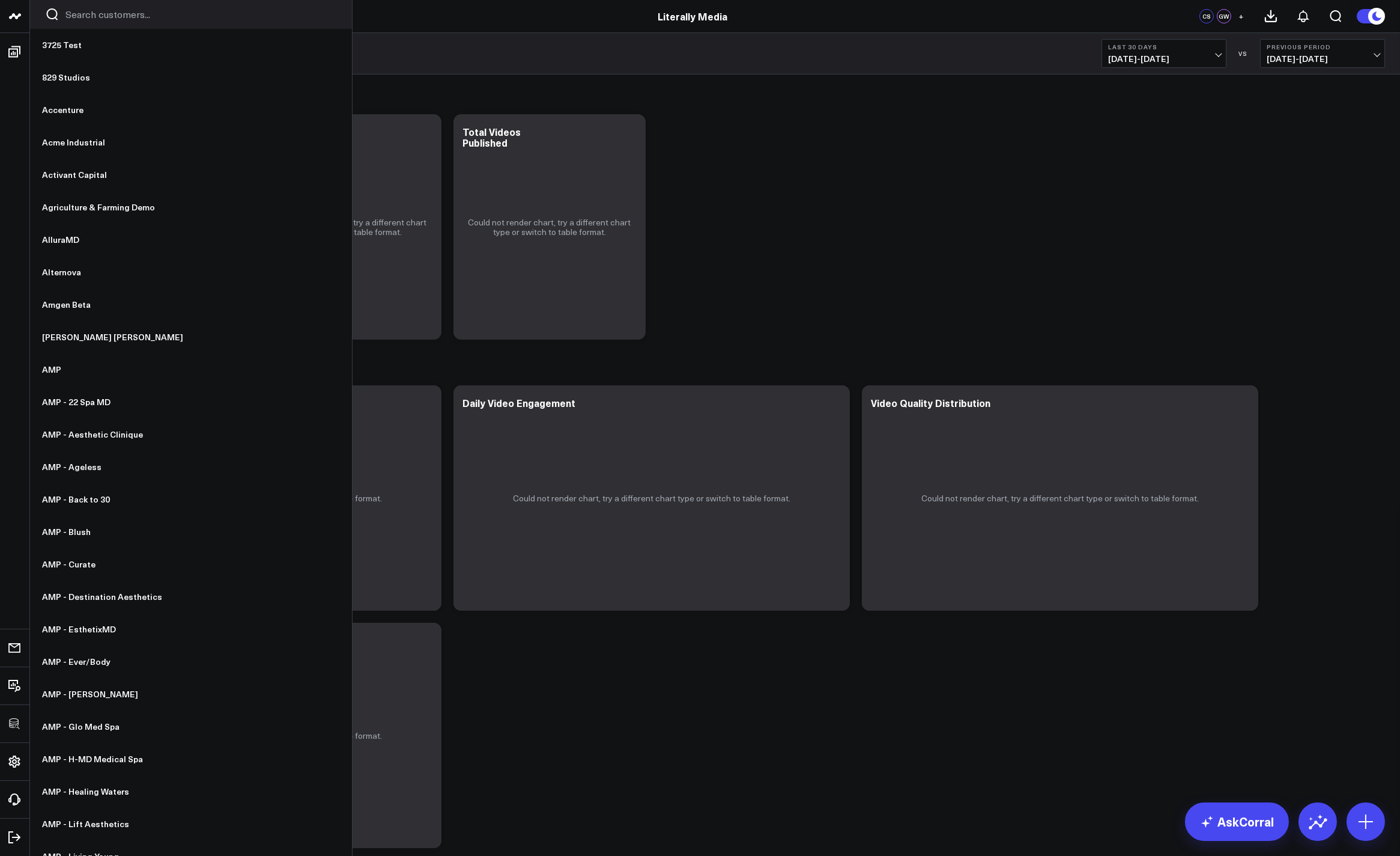
click at [95, 14] on input "Search customers input" at bounding box center [201, 14] width 272 height 14
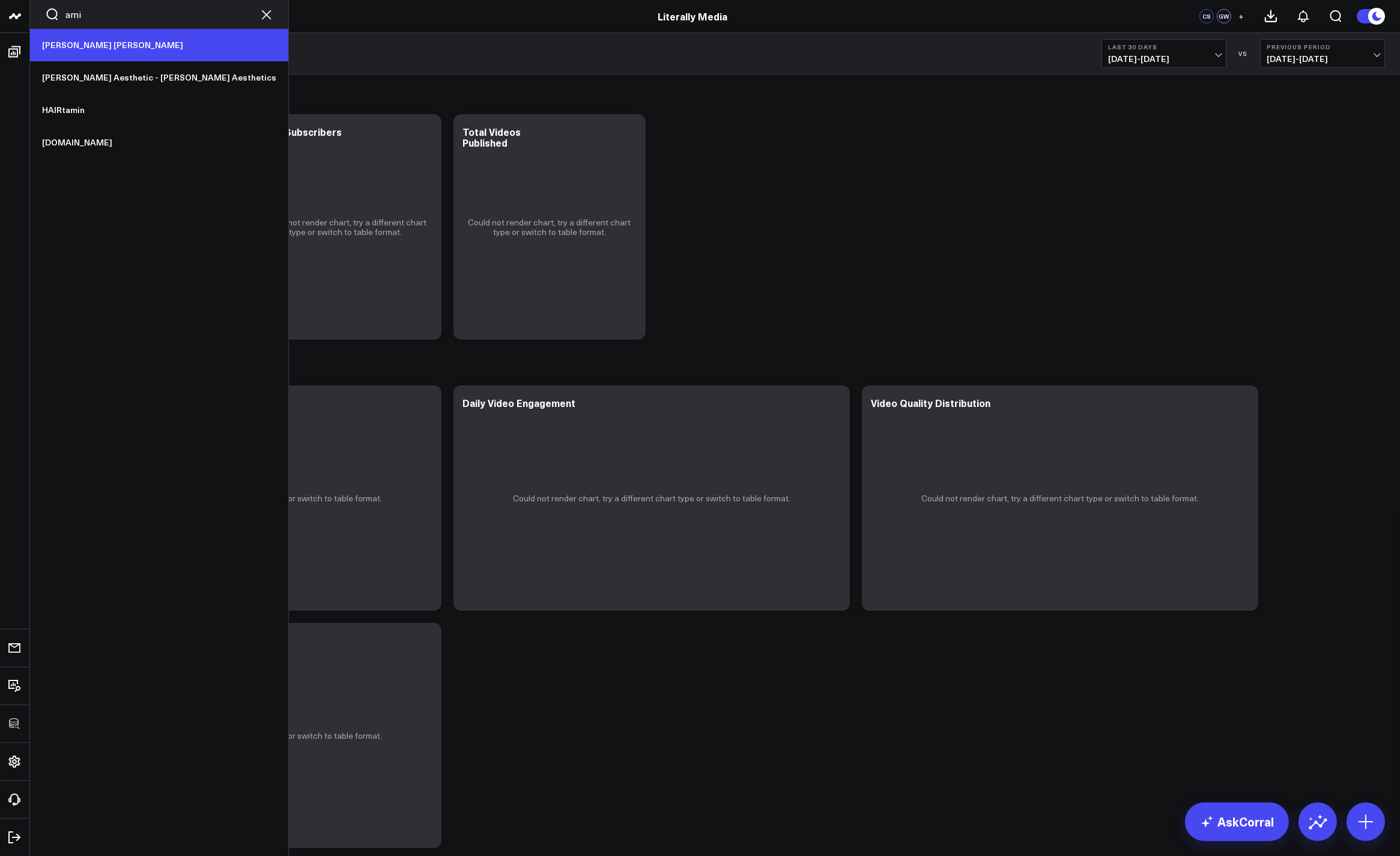
type input "ami"
click at [62, 37] on link "[PERSON_NAME] [PERSON_NAME]" at bounding box center [159, 45] width 258 height 32
